Goal: Information Seeking & Learning: Learn about a topic

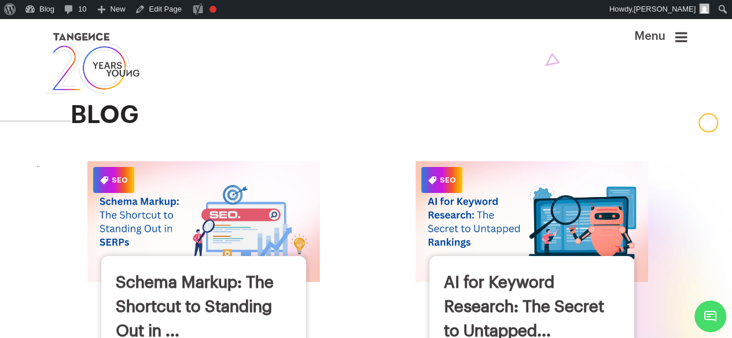
scroll to position [27, 0]
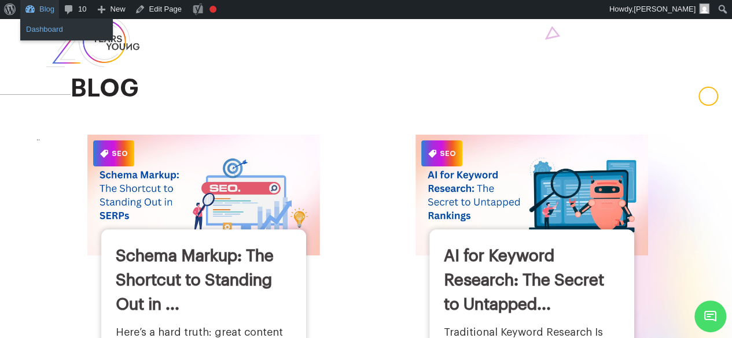
click at [42, 24] on link "Dashboard" at bounding box center [66, 29] width 93 height 15
